Goal: Communication & Community: Participate in discussion

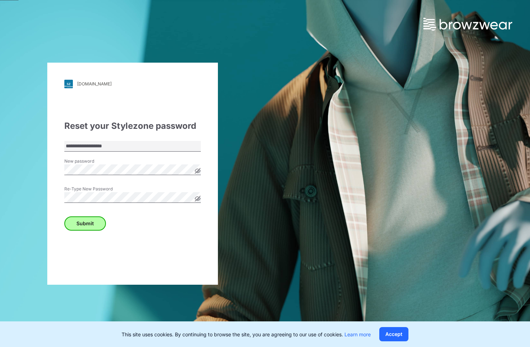
click at [78, 226] on button "Submit" at bounding box center [85, 223] width 42 height 14
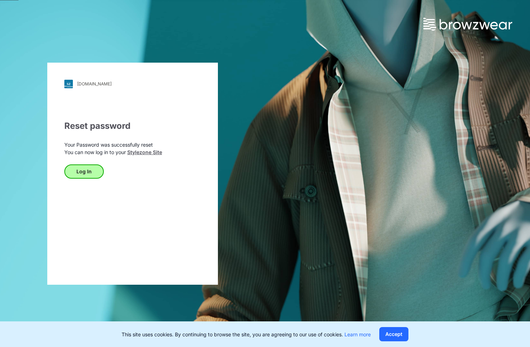
click at [90, 170] on button "Log In" at bounding box center [83, 171] width 39 height 14
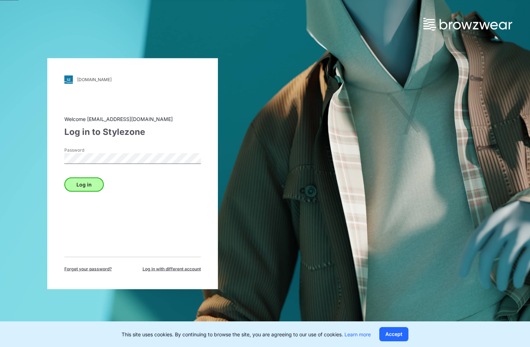
click at [91, 181] on button "Log in" at bounding box center [83, 184] width 39 height 14
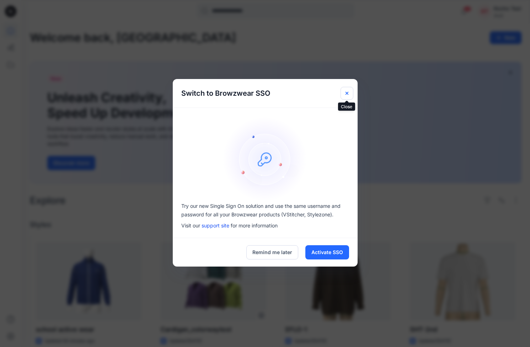
click at [346, 90] on button "Close" at bounding box center [347, 93] width 13 height 13
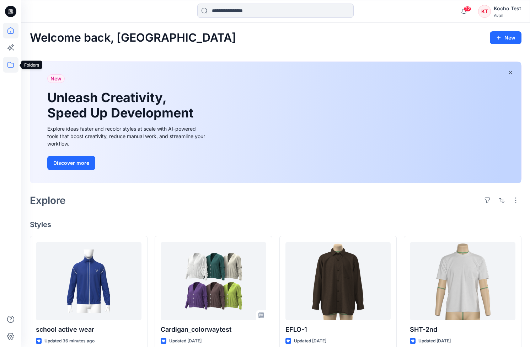
click at [14, 64] on icon at bounding box center [11, 65] width 16 height 16
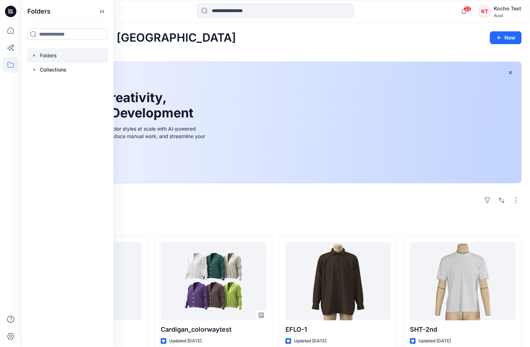
click at [50, 59] on div at bounding box center [67, 55] width 81 height 14
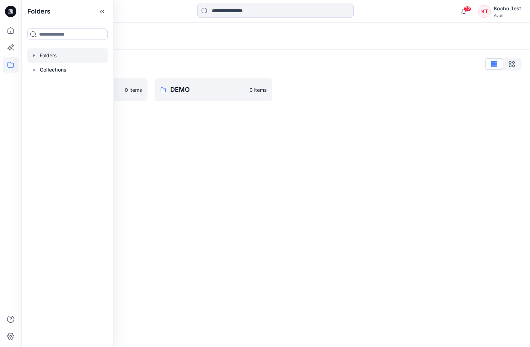
click at [195, 139] on div "Folders Folders List CHO-CO 0 items DEMO 0 items" at bounding box center [275, 185] width 509 height 324
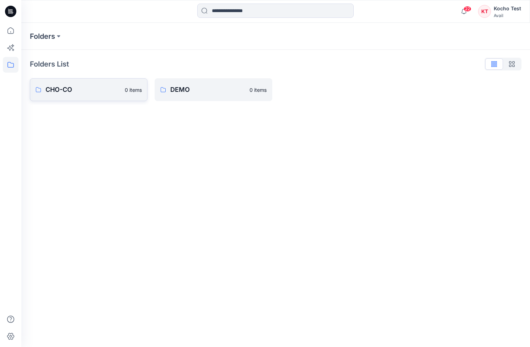
click at [95, 95] on link "CHO-CO 0 items" at bounding box center [89, 89] width 118 height 23
click at [167, 87] on link "SONY 202401 2 items" at bounding box center [214, 91] width 118 height 23
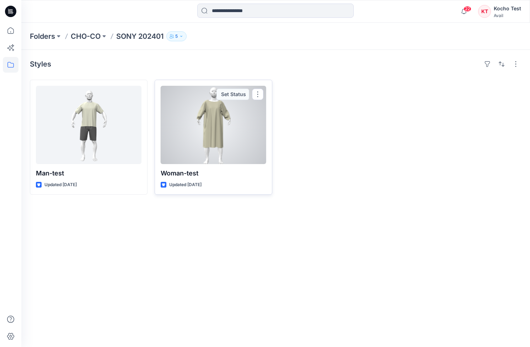
click at [209, 138] on div at bounding box center [214, 125] width 106 height 78
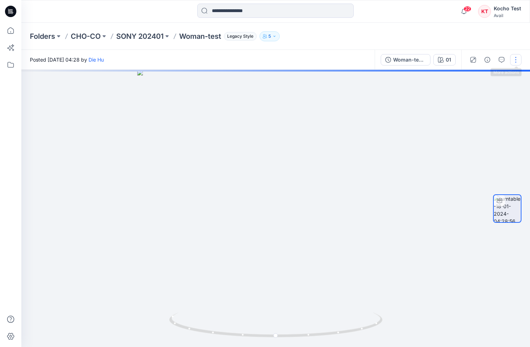
click at [517, 58] on button "button" at bounding box center [515, 59] width 11 height 11
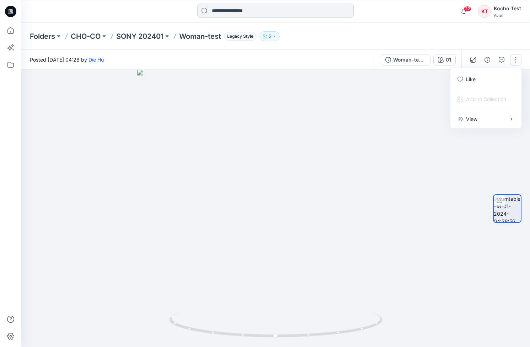
click at [517, 58] on button "button" at bounding box center [515, 59] width 11 height 11
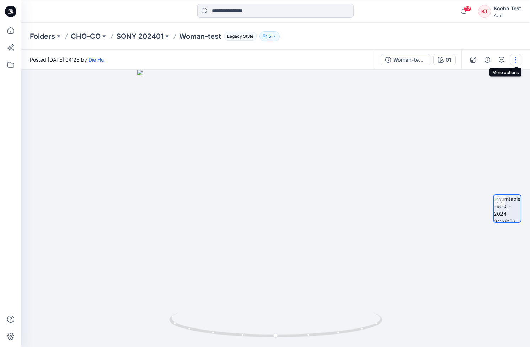
click at [518, 57] on button "button" at bounding box center [515, 59] width 11 height 11
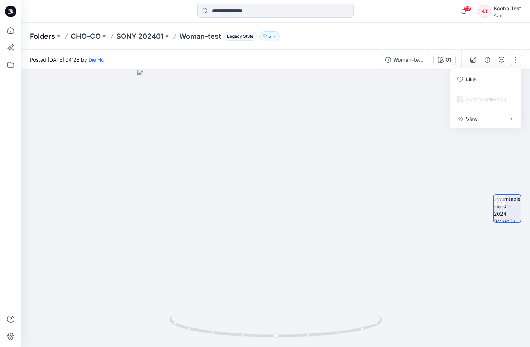
click at [46, 37] on p "Folders" at bounding box center [42, 36] width 25 height 10
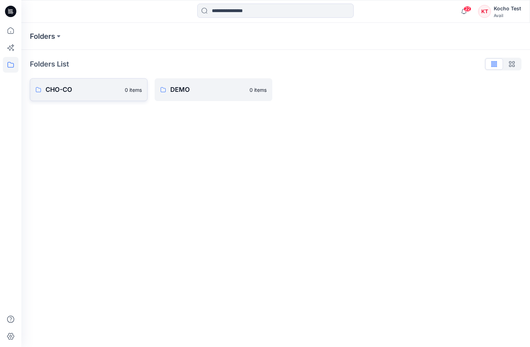
click at [70, 90] on p "CHO-CO" at bounding box center [83, 90] width 75 height 10
click at [70, 90] on p "ASICS (Clone)" at bounding box center [83, 91] width 75 height 10
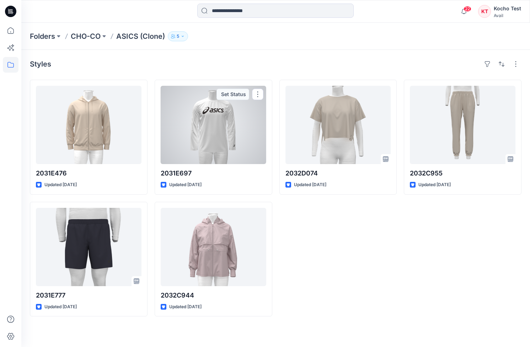
click at [203, 151] on div at bounding box center [214, 125] width 106 height 78
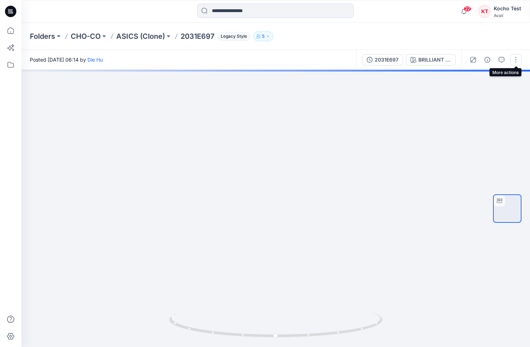
click at [515, 63] on button "button" at bounding box center [515, 59] width 11 height 11
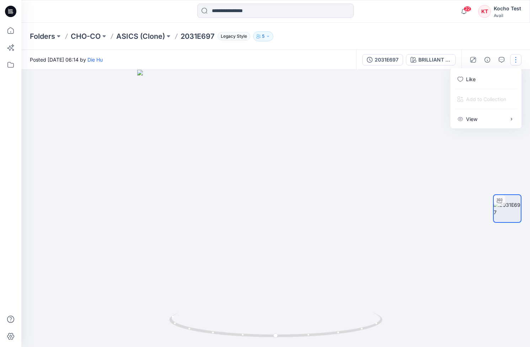
click at [515, 63] on button "button" at bounding box center [515, 59] width 11 height 11
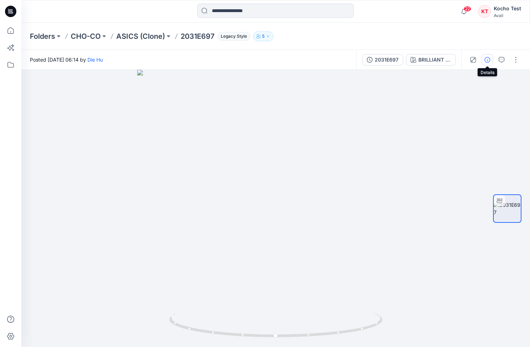
click at [489, 61] on icon "button" at bounding box center [488, 60] width 6 height 6
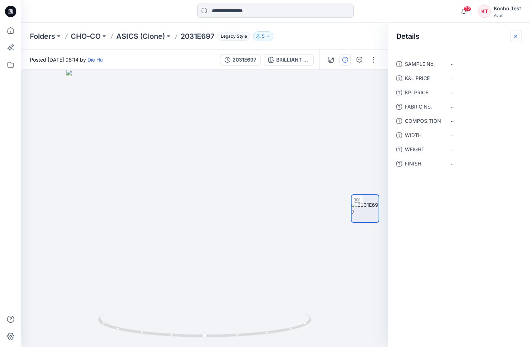
click at [512, 35] on button "button" at bounding box center [515, 36] width 11 height 11
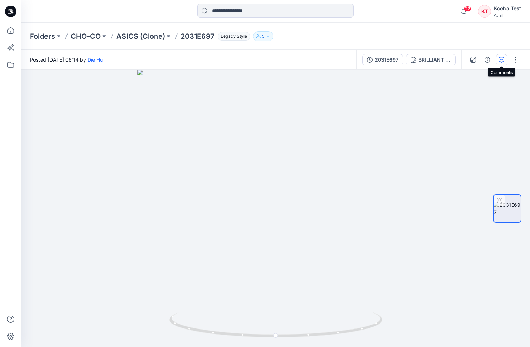
click at [497, 58] on button "button" at bounding box center [501, 59] width 11 height 11
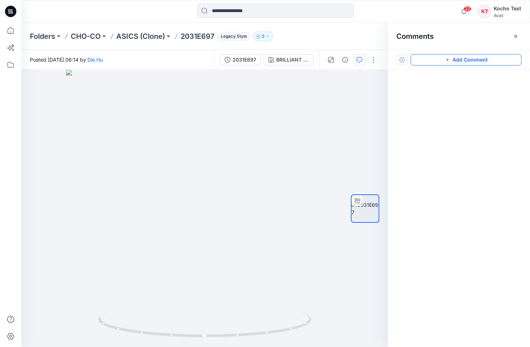
click at [469, 62] on button "Add Comment" at bounding box center [466, 59] width 111 height 11
click at [224, 146] on div "1" at bounding box center [204, 208] width 367 height 277
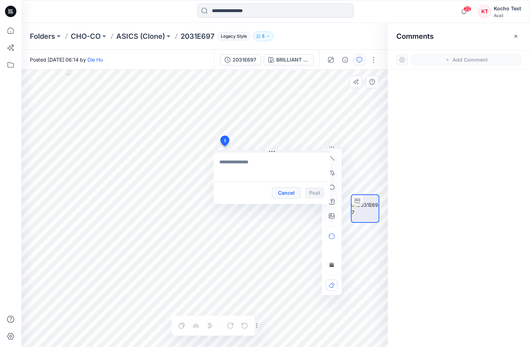
click at [291, 193] on button "Cancel" at bounding box center [286, 192] width 29 height 11
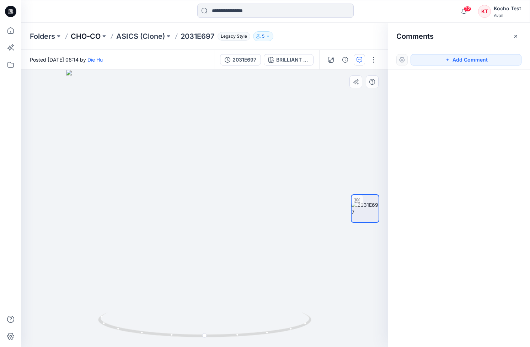
click at [77, 38] on p "CHO-CO" at bounding box center [86, 36] width 30 height 10
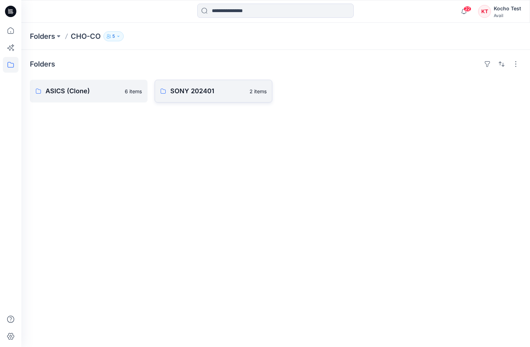
click at [219, 90] on p "SONY 202401" at bounding box center [207, 91] width 75 height 10
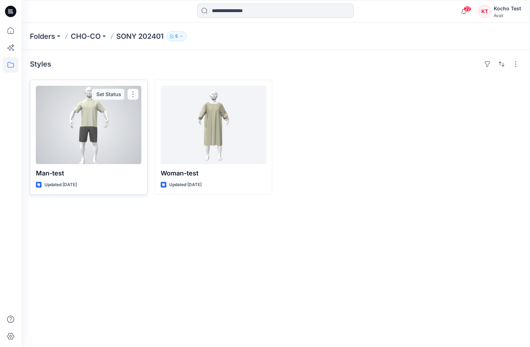
click at [88, 127] on div at bounding box center [89, 125] width 106 height 78
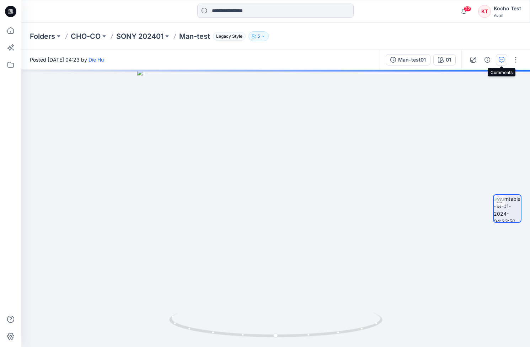
click at [503, 59] on icon "button" at bounding box center [502, 60] width 6 height 6
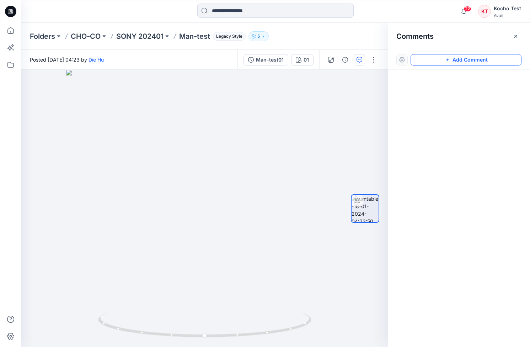
click at [438, 61] on button "Add Comment" at bounding box center [466, 59] width 111 height 11
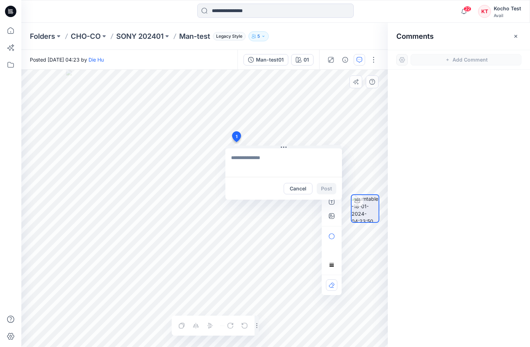
click at [236, 142] on div "1 Cancel Post Layer 1" at bounding box center [204, 208] width 367 height 277
type textarea "***"
click at [324, 186] on button "Post" at bounding box center [327, 188] width 20 height 11
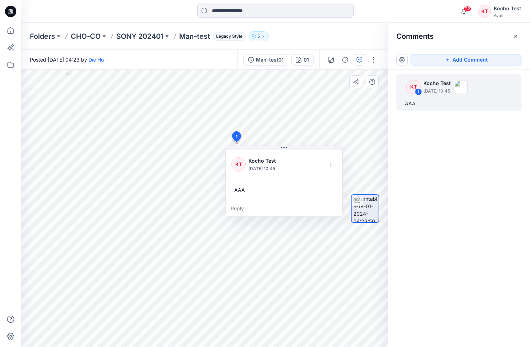
click at [446, 162] on div "KT 1 Kocho Test [DATE] 10:45 AAA" at bounding box center [459, 195] width 142 height 251
click at [498, 144] on div "KT 1 Kocho Test [DATE] 10:45 AAA" at bounding box center [459, 195] width 142 height 251
click at [515, 80] on div "KT 1 Kocho Test [DATE] 10:45" at bounding box center [459, 87] width 117 height 20
click at [518, 34] on icon "button" at bounding box center [516, 36] width 6 height 6
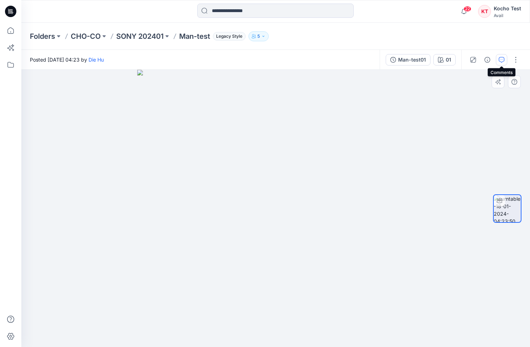
click at [501, 59] on icon "button" at bounding box center [502, 60] width 6 height 6
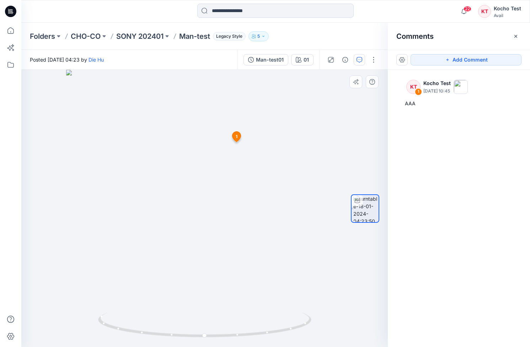
click at [443, 134] on div "KT 1 Kocho Test [DATE] 10:45 AAA" at bounding box center [459, 195] width 142 height 251
click at [11, 36] on icon at bounding box center [11, 31] width 16 height 16
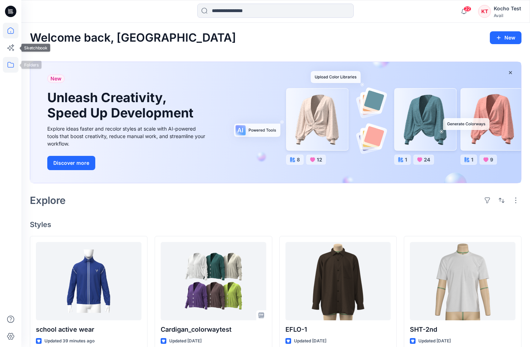
click at [12, 66] on icon at bounding box center [11, 65] width 16 height 16
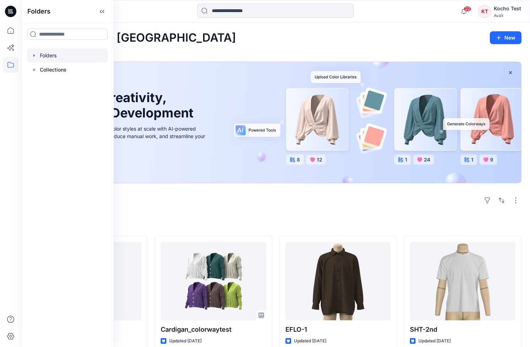
click at [47, 55] on div at bounding box center [67, 55] width 81 height 14
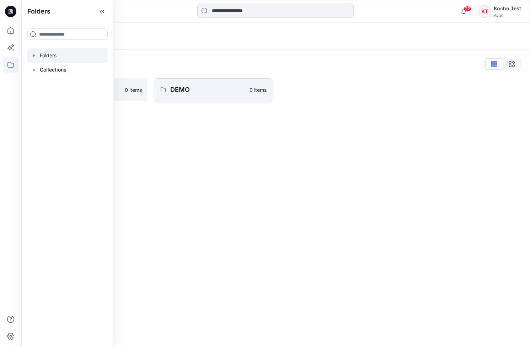
click at [178, 89] on p "DEMO" at bounding box center [207, 90] width 75 height 10
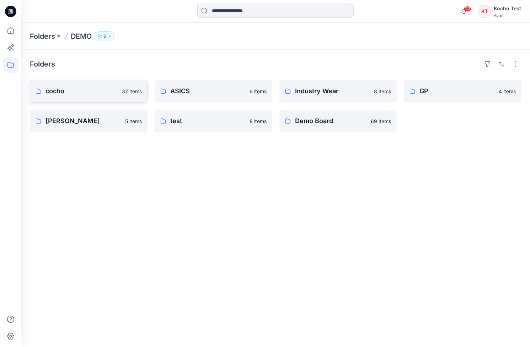
click at [111, 94] on p "cocho" at bounding box center [82, 91] width 72 height 10
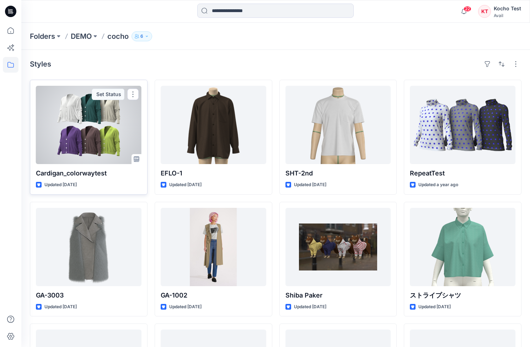
click at [103, 154] on div at bounding box center [89, 125] width 106 height 78
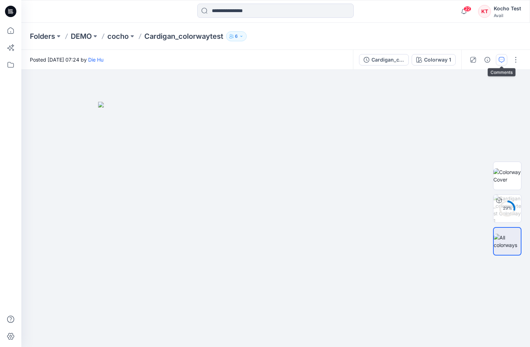
click at [501, 60] on icon "button" at bounding box center [502, 60] width 6 height 6
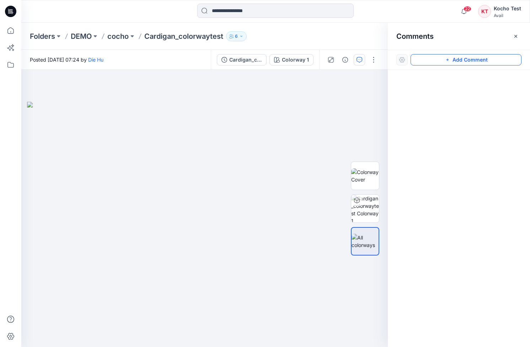
click at [463, 62] on button "Add Comment" at bounding box center [466, 59] width 111 height 11
click at [267, 111] on div "1" at bounding box center [204, 208] width 367 height 277
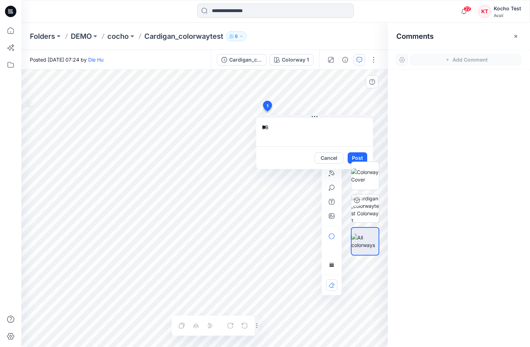
type textarea "**"
click at [354, 156] on div at bounding box center [365, 208] width 28 height 178
click at [359, 158] on div at bounding box center [365, 208] width 28 height 178
click at [354, 156] on div at bounding box center [365, 208] width 28 height 178
click at [331, 158] on button "Cancel" at bounding box center [329, 157] width 29 height 11
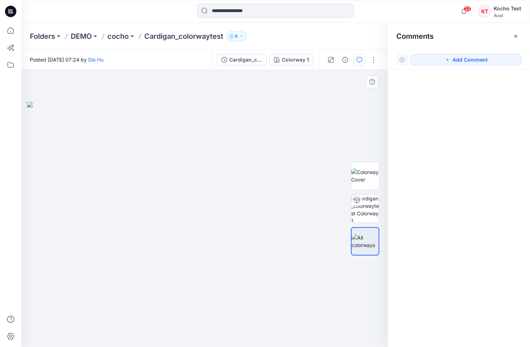
click at [207, 102] on img at bounding box center [205, 224] width 356 height 245
click at [505, 60] on button "Add Comment" at bounding box center [466, 59] width 111 height 11
click at [128, 111] on div "1" at bounding box center [204, 208] width 367 height 277
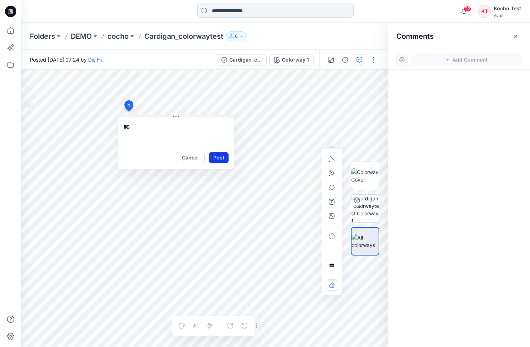
type textarea "**"
click at [216, 158] on button "Post" at bounding box center [219, 157] width 20 height 11
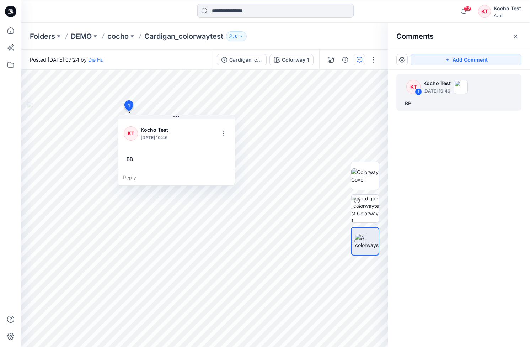
click at [454, 118] on div "KT 1 Kocho Test [DATE] 10:46 BB" at bounding box center [459, 195] width 142 height 251
click at [512, 88] on div "KT 1 Kocho Test [DATE] 10:46" at bounding box center [459, 87] width 117 height 20
click at [223, 134] on button "button" at bounding box center [223, 133] width 11 height 11
click at [221, 168] on p "Delete thread" at bounding box center [225, 168] width 32 height 7
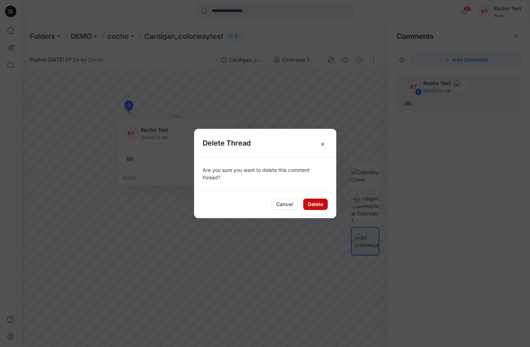
click at [319, 207] on button "Delete" at bounding box center [315, 203] width 25 height 11
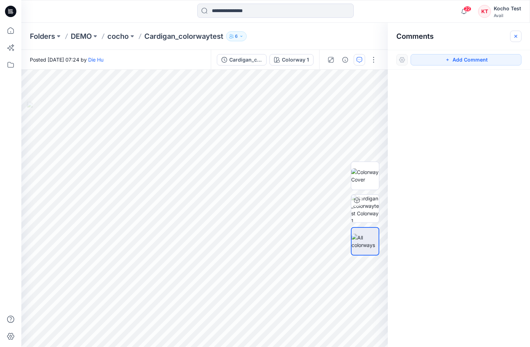
click at [517, 32] on button "button" at bounding box center [515, 36] width 11 height 11
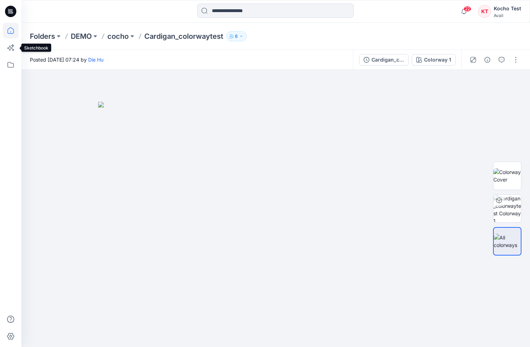
click at [10, 31] on icon at bounding box center [11, 31] width 16 height 16
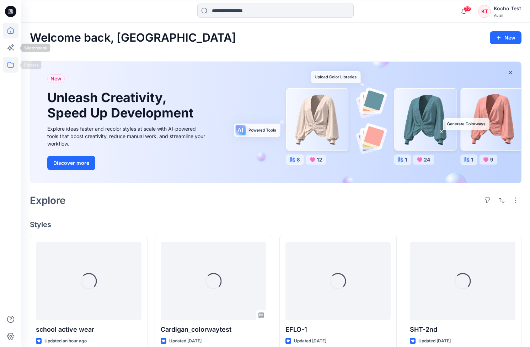
click at [10, 62] on icon at bounding box center [11, 65] width 16 height 16
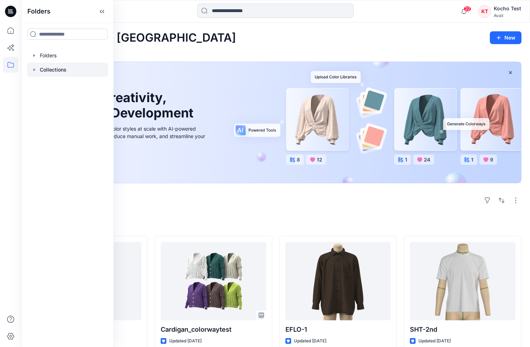
click at [43, 70] on p "Collections" at bounding box center [53, 69] width 27 height 9
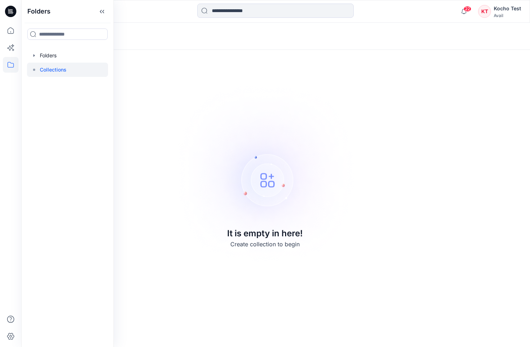
click at [485, 9] on div "KT" at bounding box center [484, 11] width 13 height 13
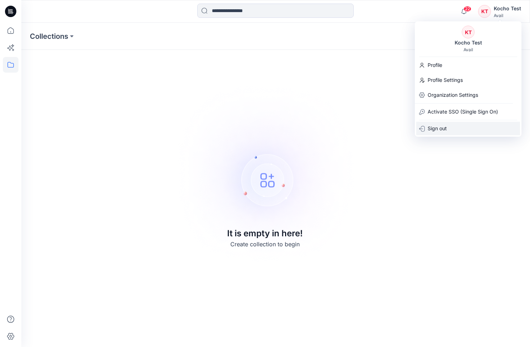
click at [434, 127] on p "Sign out" at bounding box center [437, 129] width 19 height 14
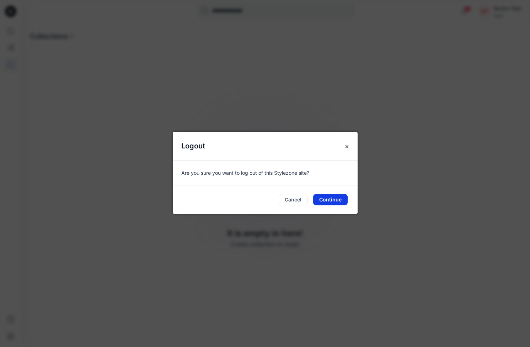
click at [337, 198] on button "Continue" at bounding box center [330, 199] width 34 height 11
